Goal: Task Accomplishment & Management: Use online tool/utility

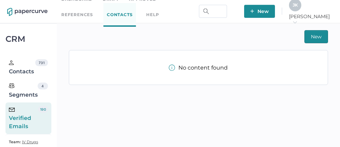
scroll to position [15, 0]
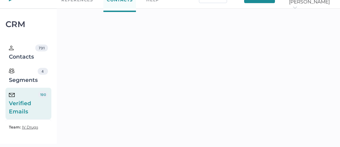
click at [34, 104] on div "Verified Emails" at bounding box center [23, 103] width 29 height 25
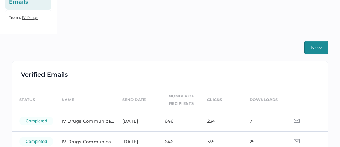
scroll to position [161, 0]
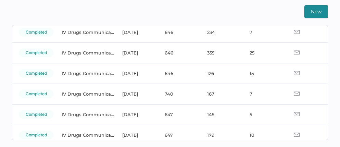
scroll to position [55, 0]
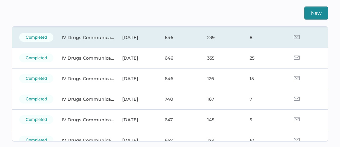
scroll to position [51, 0]
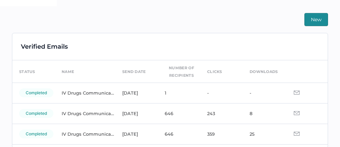
scroll to position [161, 0]
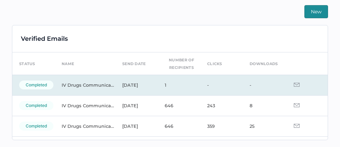
click at [294, 84] on img at bounding box center [297, 85] width 6 height 4
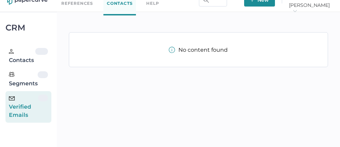
scroll to position [15, 0]
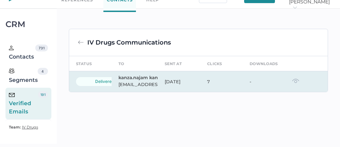
click at [297, 82] on img at bounding box center [295, 81] width 7 height 5
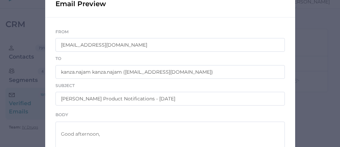
scroll to position [0, 0]
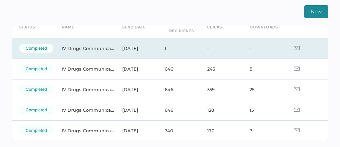
scroll to position [37, 0]
click at [294, 48] on img at bounding box center [297, 48] width 6 height 4
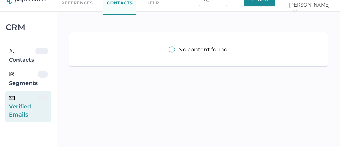
scroll to position [15, 0]
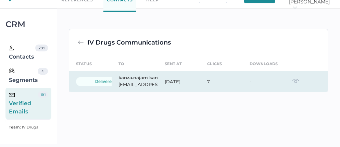
click at [296, 83] on img at bounding box center [295, 81] width 7 height 5
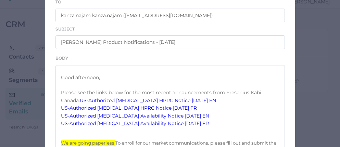
scroll to position [98, 0]
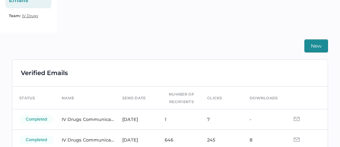
scroll to position [17, 0]
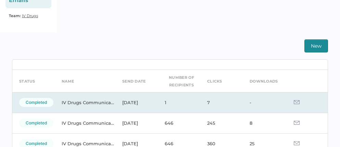
click at [294, 101] on img at bounding box center [297, 102] width 6 height 4
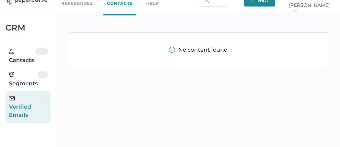
scroll to position [15, 0]
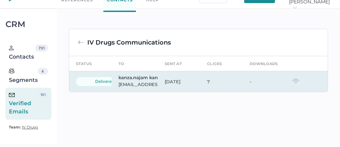
click at [297, 81] on img at bounding box center [295, 81] width 7 height 5
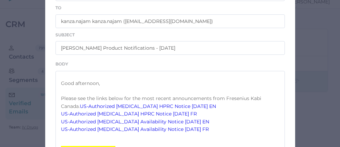
scroll to position [95, 0]
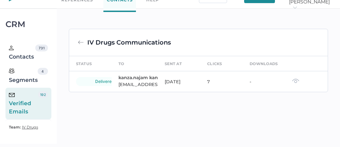
click at [28, 105] on div "Verified Emails" at bounding box center [23, 103] width 29 height 25
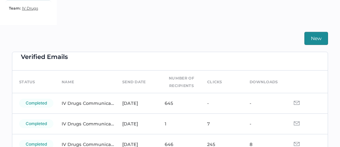
scroll to position [12, 0]
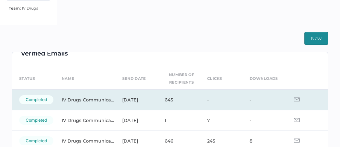
click at [294, 101] on img at bounding box center [297, 99] width 6 height 4
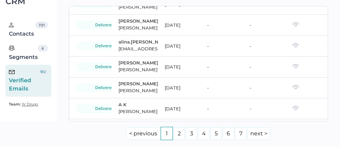
scroll to position [327, 0]
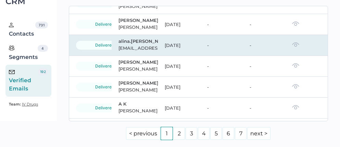
click at [286, 56] on td at bounding box center [307, 45] width 43 height 21
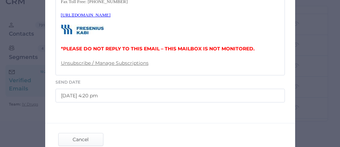
scroll to position [373, 0]
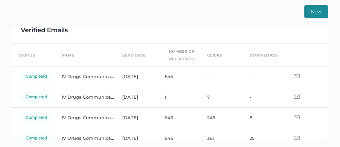
scroll to position [7, 0]
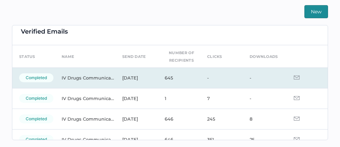
click at [294, 79] on img at bounding box center [297, 77] width 6 height 4
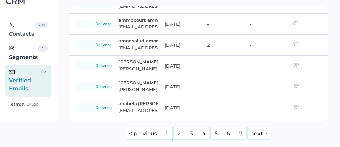
scroll to position [525, 0]
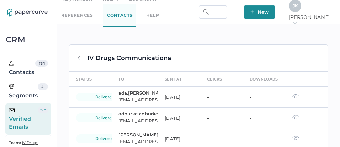
scroll to position [161, 0]
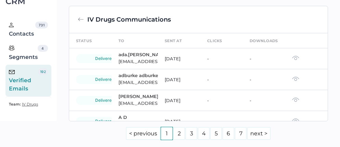
scroll to position [125, 0]
click at [24, 68] on div "Verified Emails" at bounding box center [23, 80] width 29 height 25
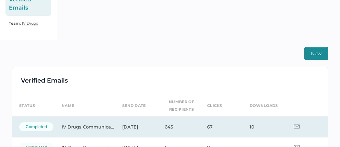
scroll to position [118, 0]
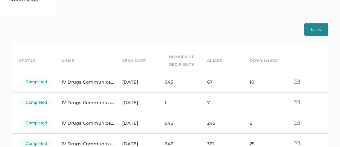
scroll to position [25, 0]
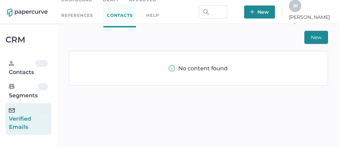
scroll to position [12, 0]
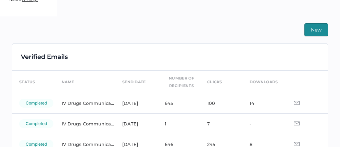
scroll to position [143, 0]
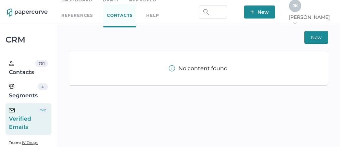
scroll to position [15, 0]
